Goal: Download file/media

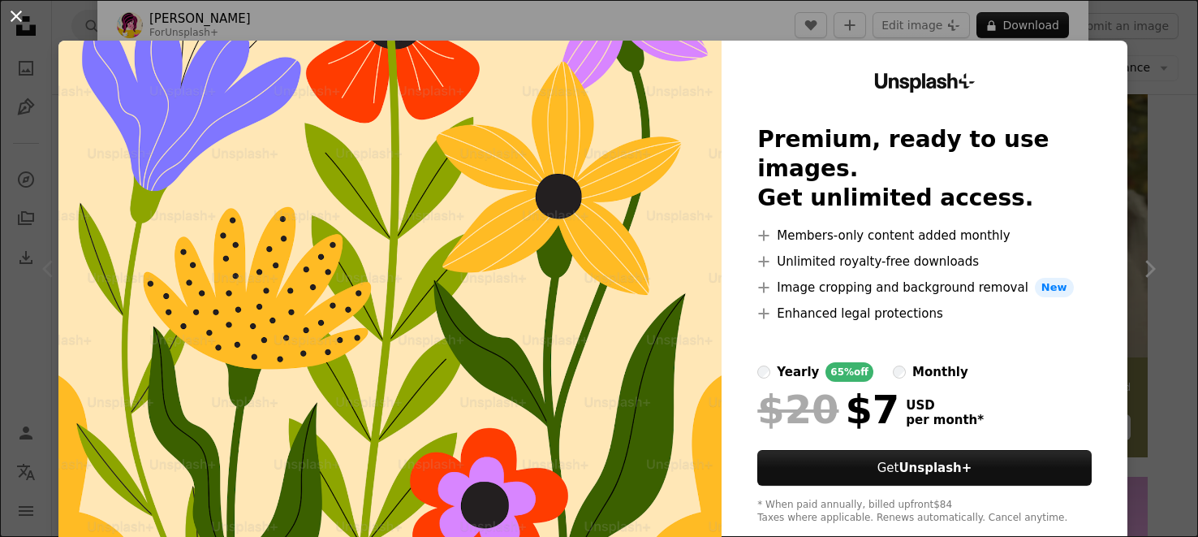
click at [16, 15] on button "An X shape" at bounding box center [15, 15] width 19 height 19
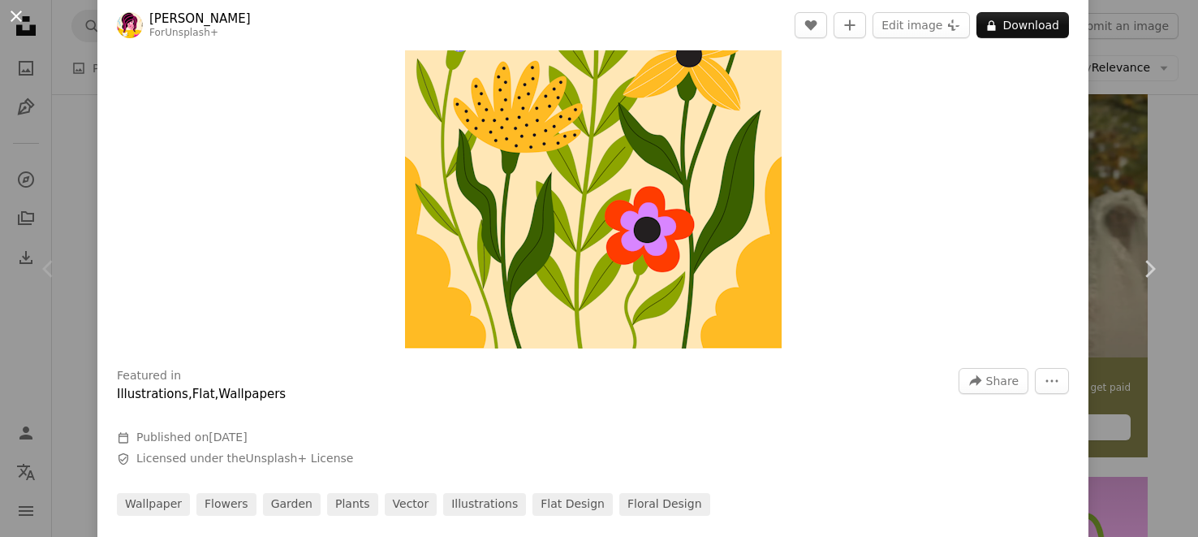
click at [15, 15] on button "An X shape" at bounding box center [15, 15] width 19 height 19
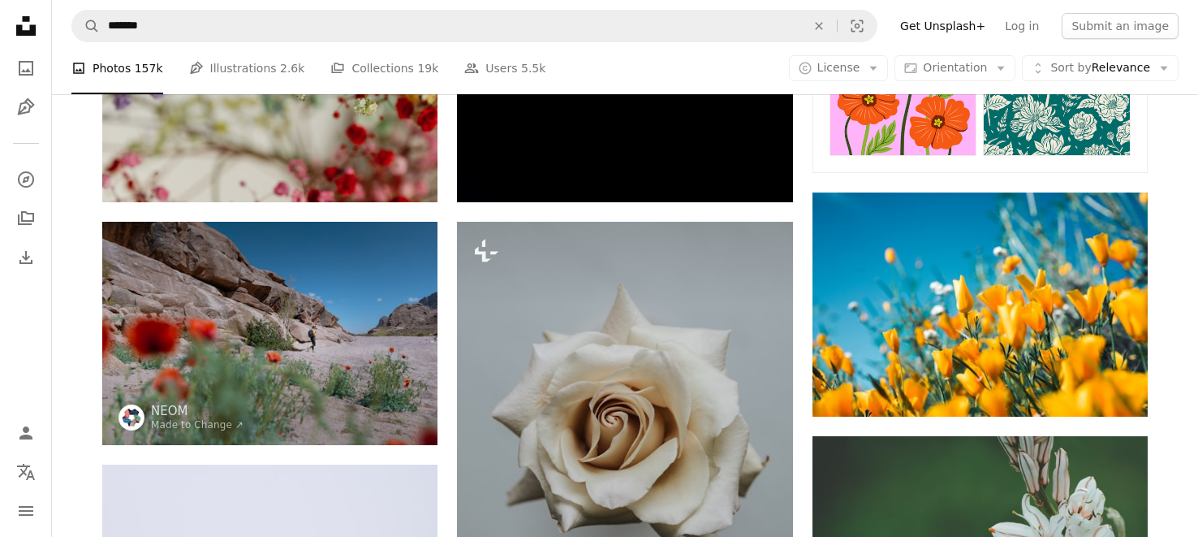
scroll to position [2812, 0]
